Goal: Task Accomplishment & Management: Manage account settings

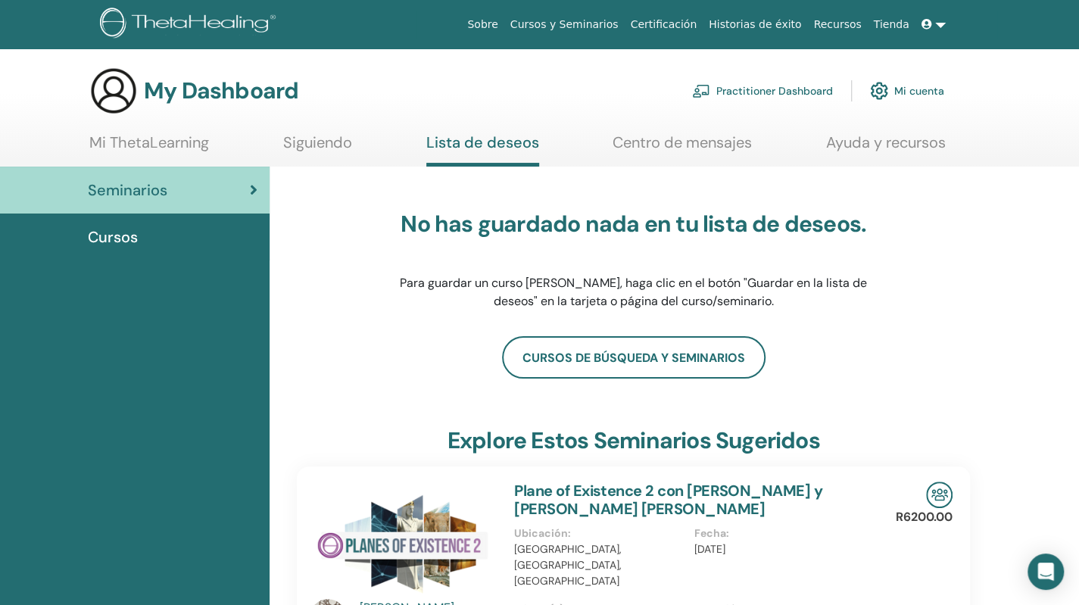
click at [142, 232] on div "Cursos" at bounding box center [134, 237] width 245 height 23
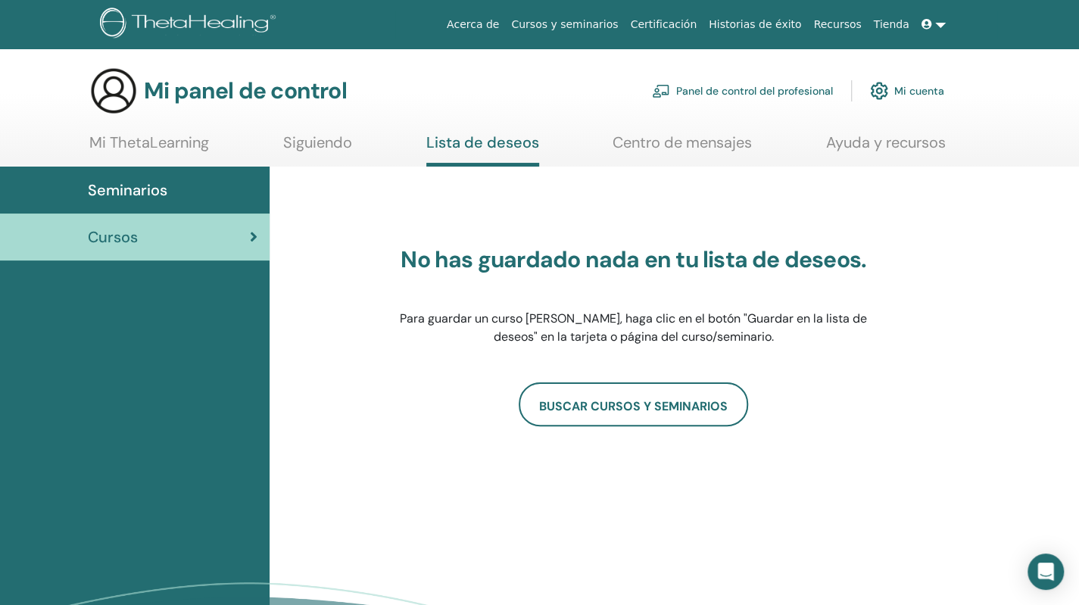
click at [924, 93] on font "Mi cuenta" at bounding box center [919, 92] width 50 height 14
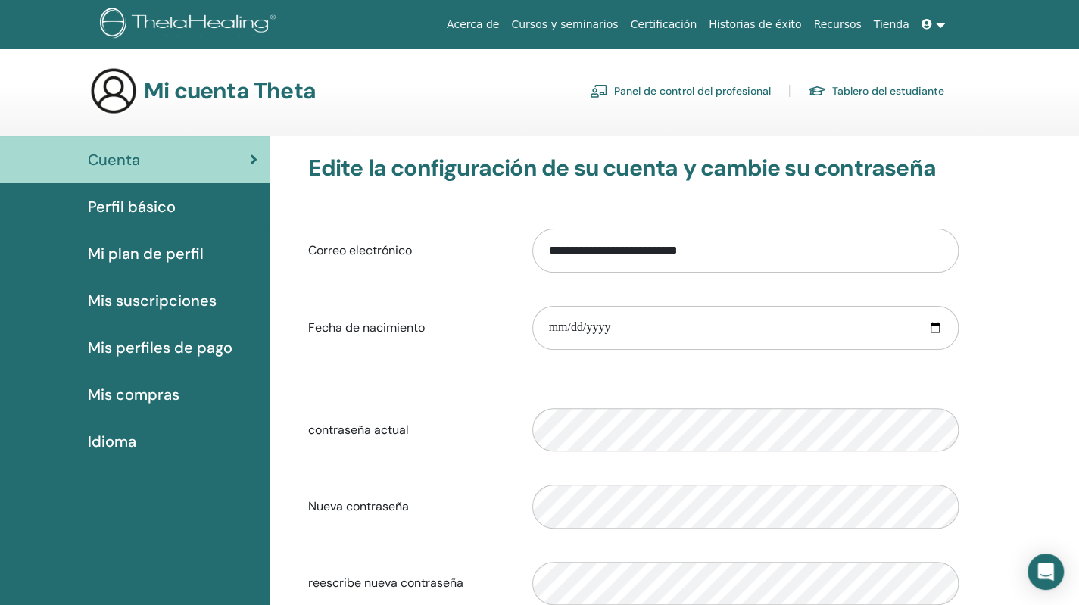
click at [697, 20] on font "Certificación" at bounding box center [663, 24] width 67 height 12
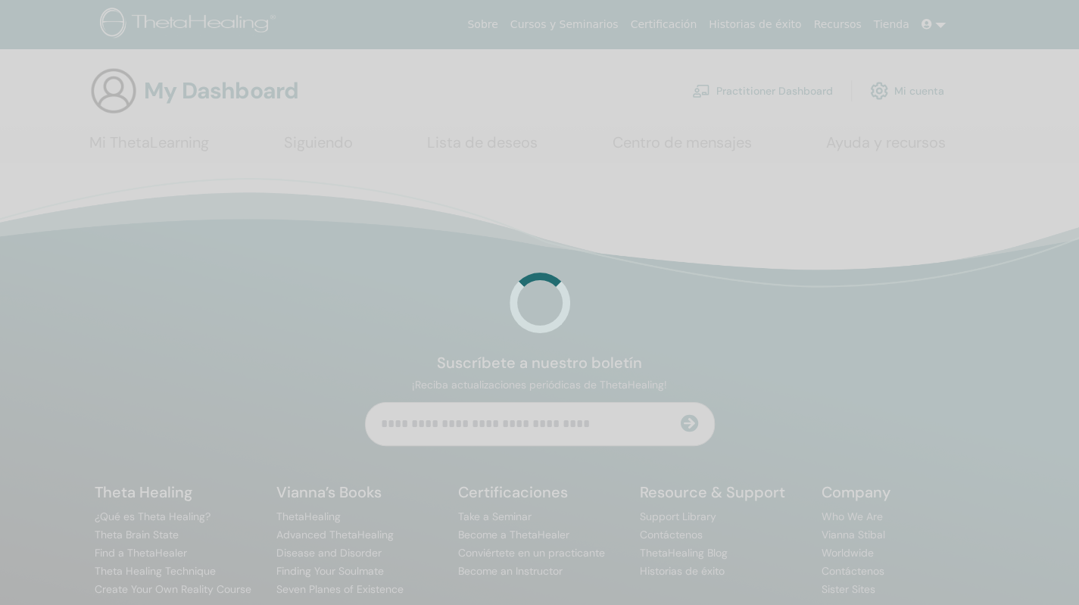
scroll to position [73, 0]
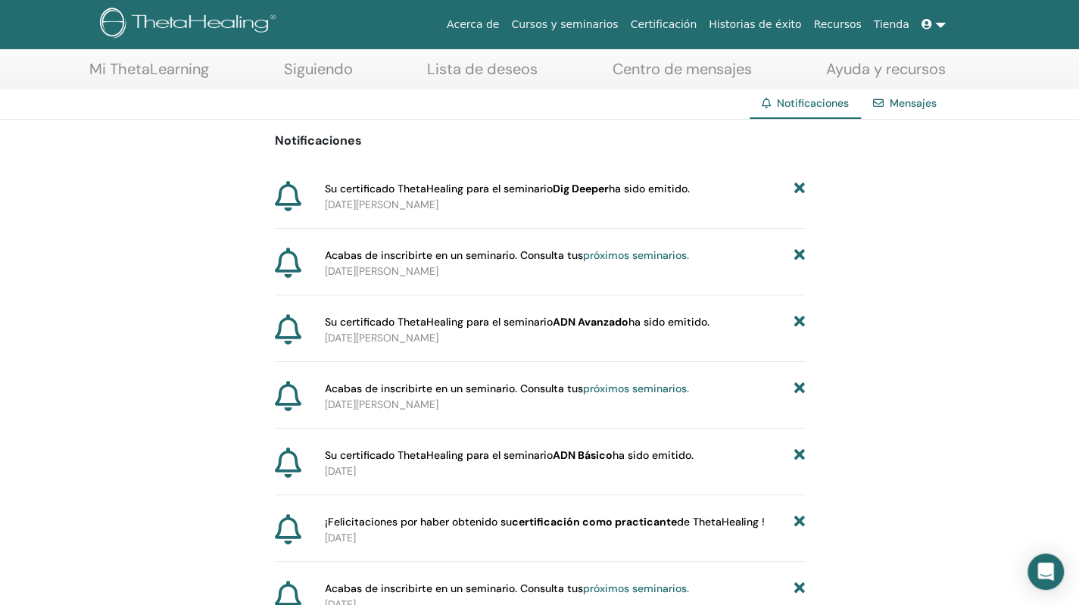
click at [179, 71] on font "Mi ThetaLearning" at bounding box center [149, 69] width 120 height 20
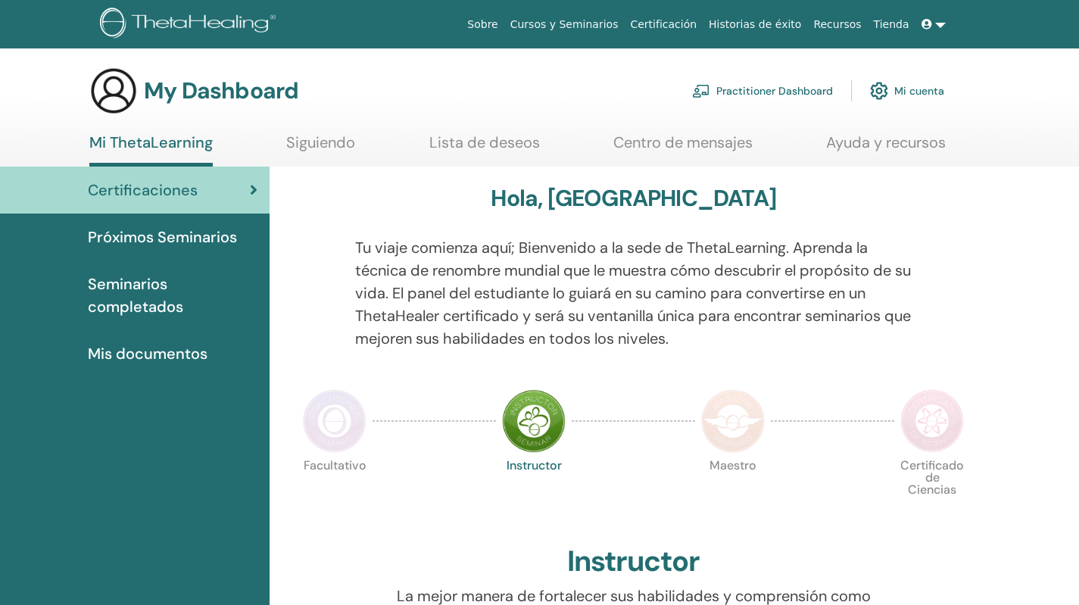
click at [133, 285] on span "Seminarios completados" at bounding box center [173, 295] width 170 height 45
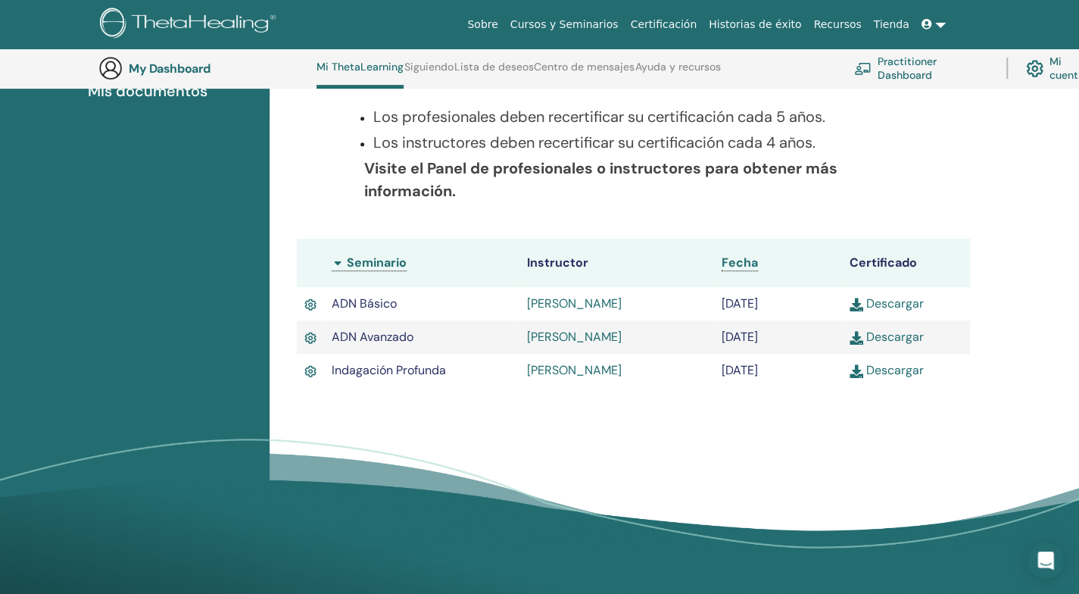
scroll to position [303, 0]
click at [901, 376] on link "Descargar" at bounding box center [887, 370] width 74 height 16
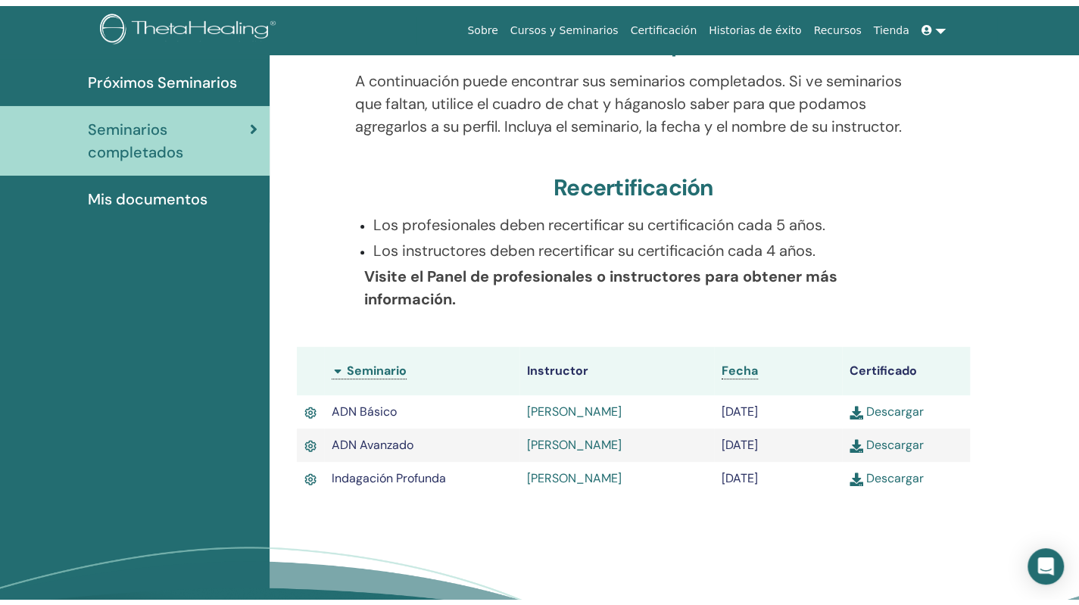
scroll to position [0, 0]
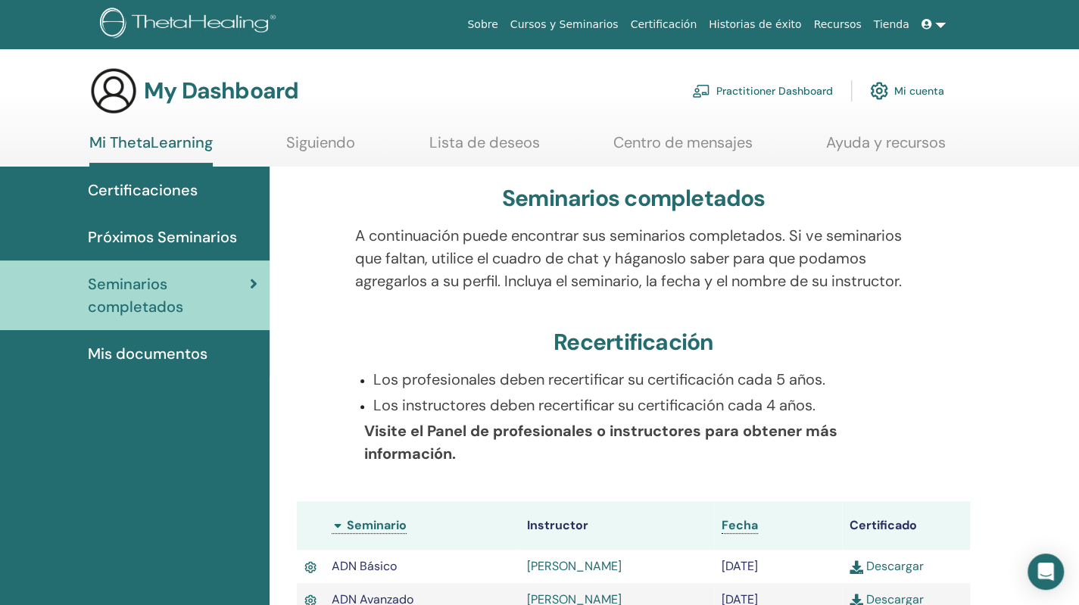
click at [946, 24] on link at bounding box center [933, 25] width 36 height 28
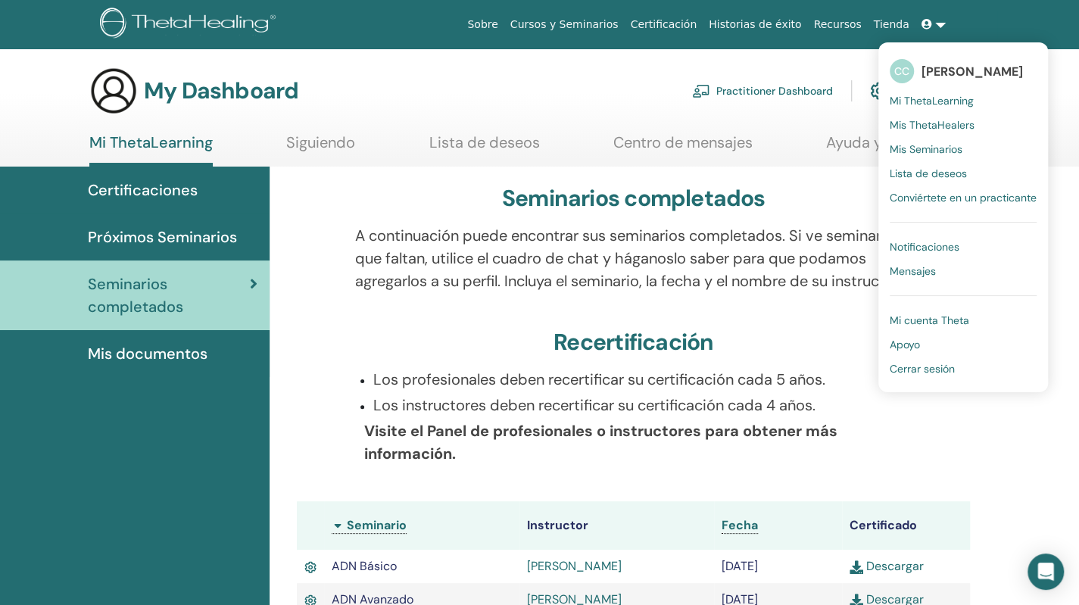
click at [931, 367] on span "Cerrar sesión" at bounding box center [922, 369] width 65 height 14
